Goal: Navigation & Orientation: Go to known website

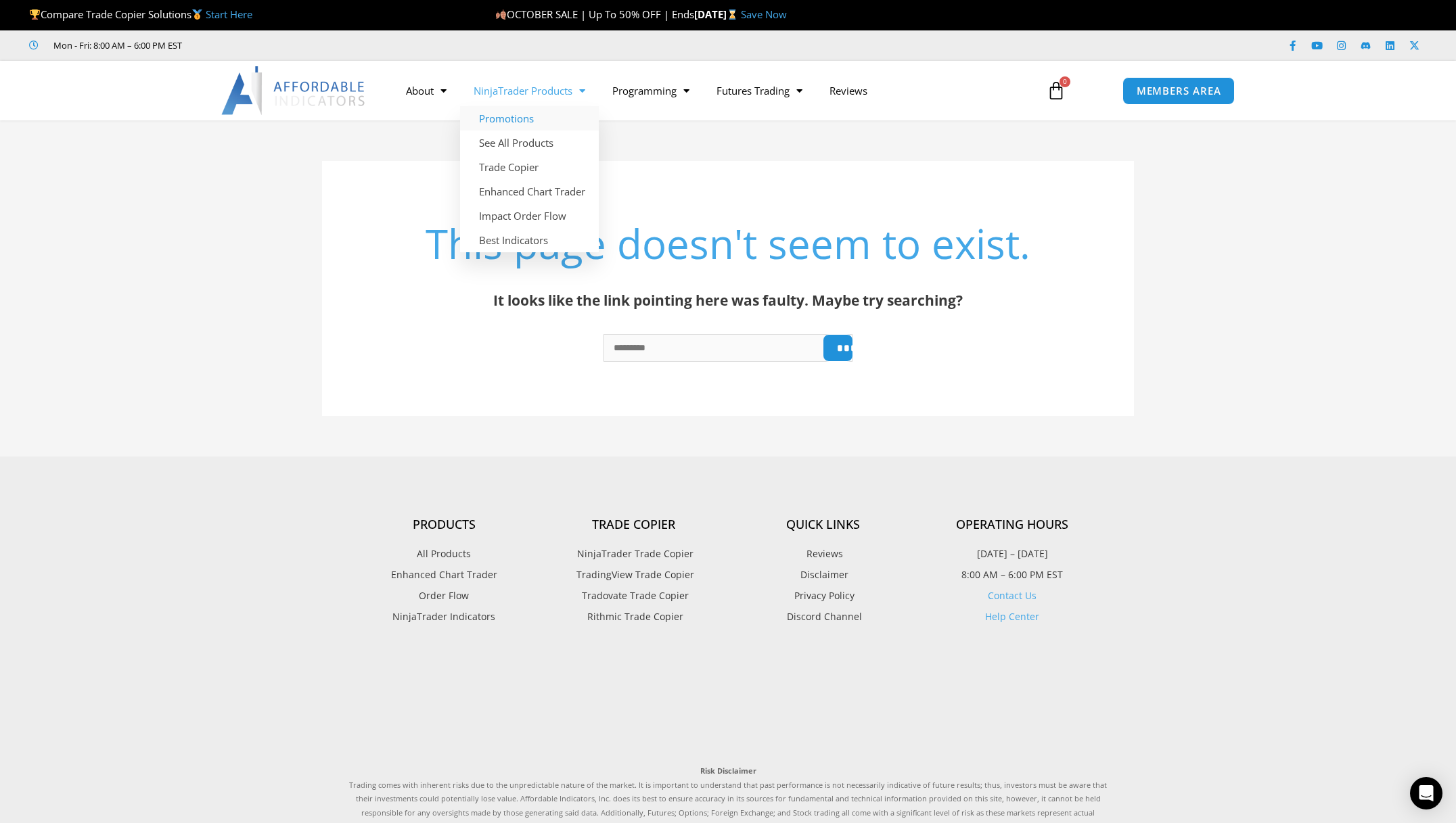
click at [544, 116] on link "Promotions" at bounding box center [529, 118] width 139 height 25
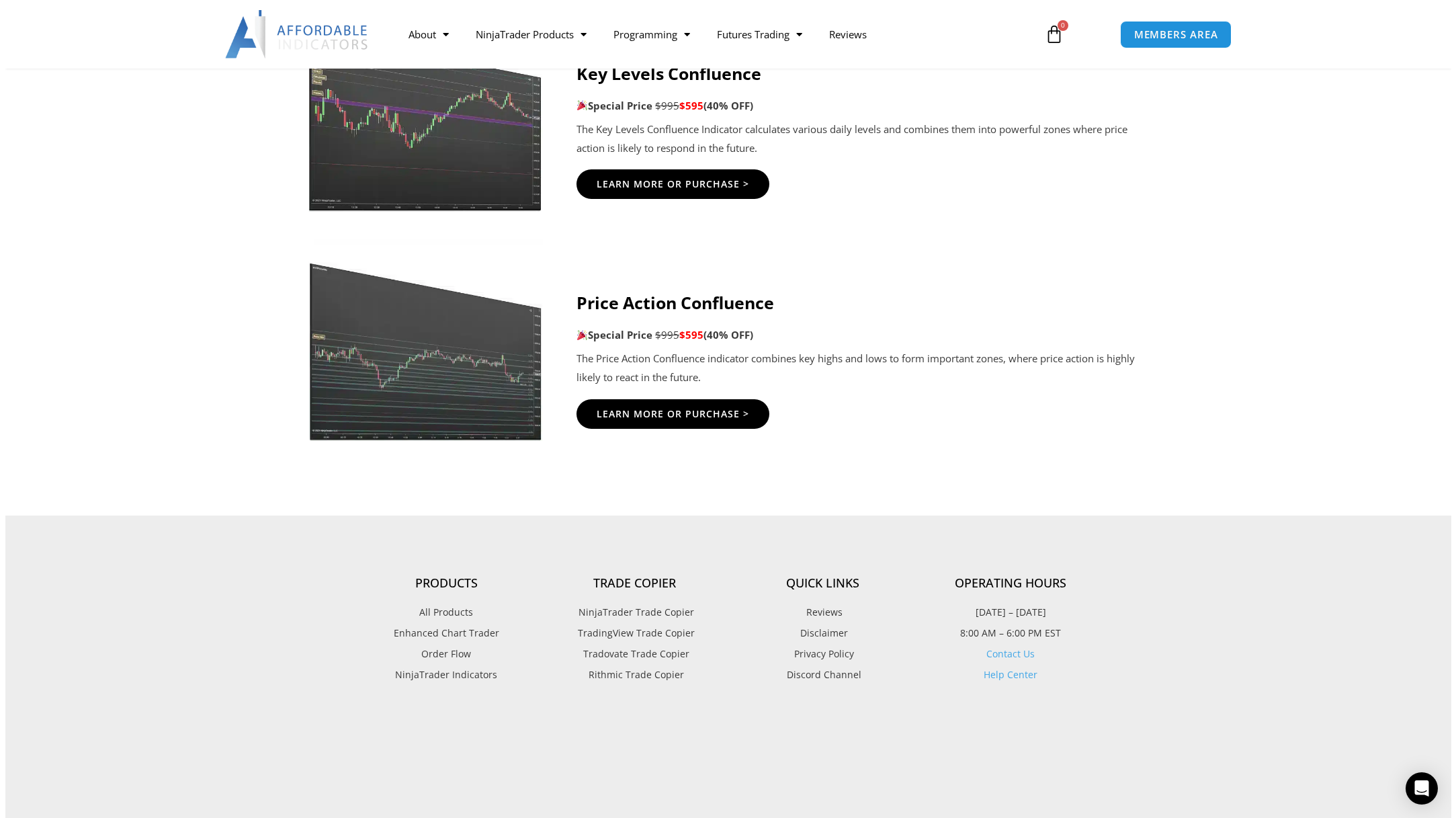
scroll to position [2353, 0]
